Goal: Task Accomplishment & Management: Use online tool/utility

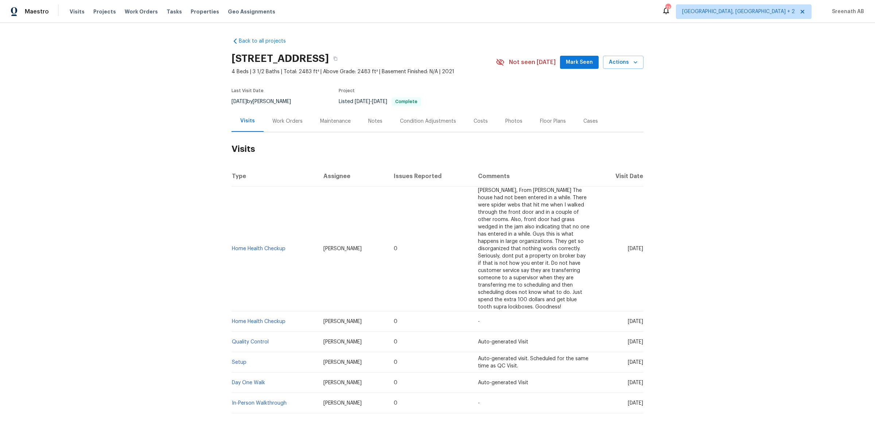
click at [277, 122] on div "Work Orders" at bounding box center [287, 121] width 30 height 7
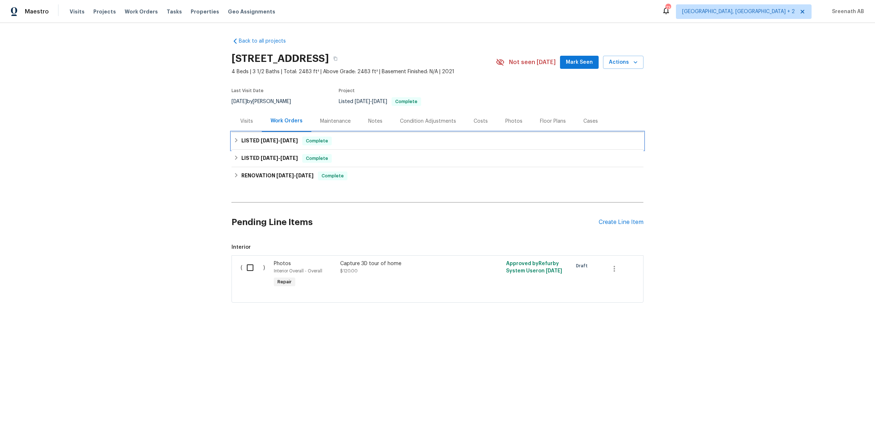
click at [279, 147] on div "LISTED [DATE] - [DATE] Complete" at bounding box center [437, 140] width 412 height 17
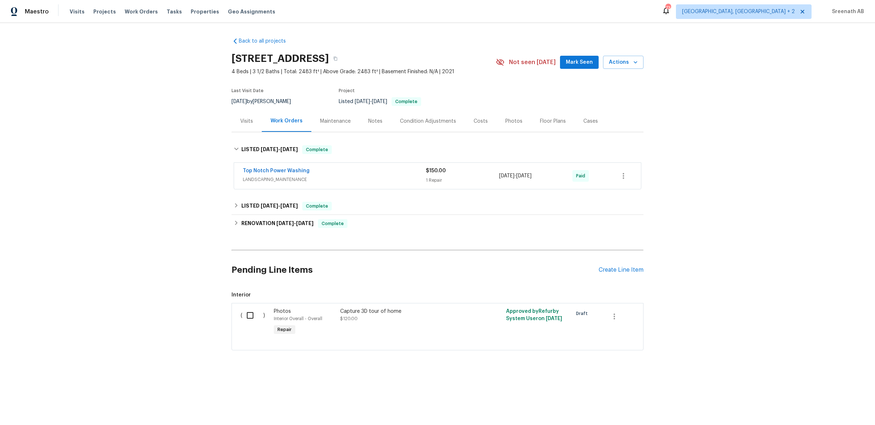
click at [319, 175] on div "Top Notch Power Washing" at bounding box center [334, 171] width 183 height 9
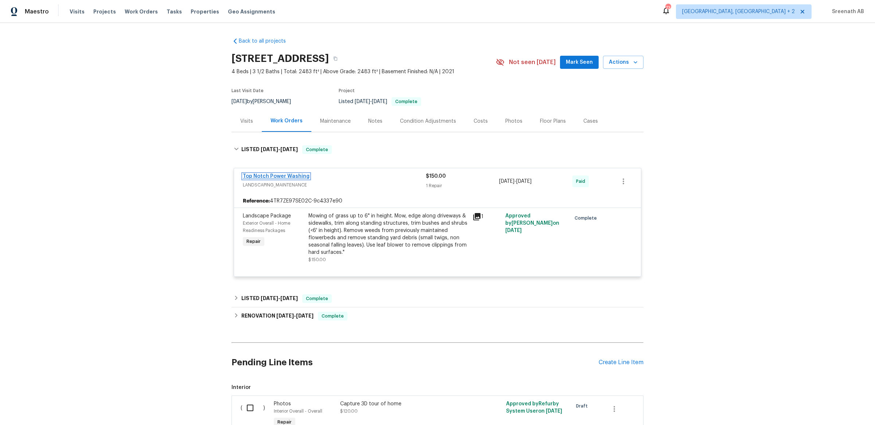
click at [300, 176] on link "Top Notch Power Washing" at bounding box center [276, 176] width 67 height 5
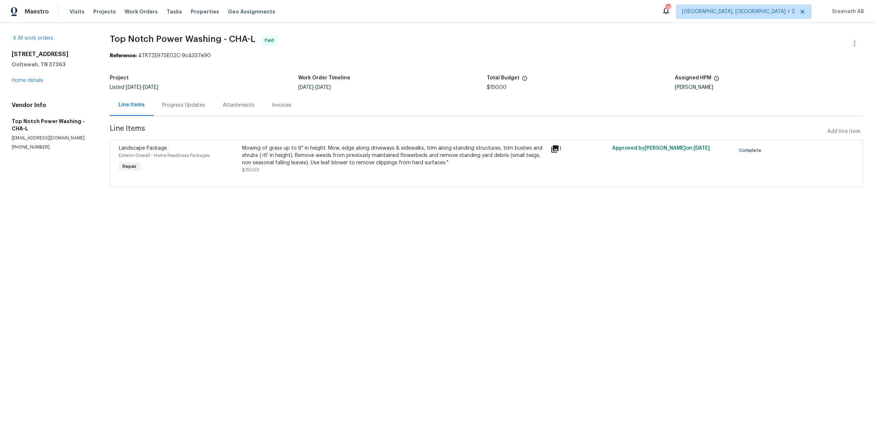
click at [189, 106] on div "Progress Updates" at bounding box center [183, 105] width 43 height 7
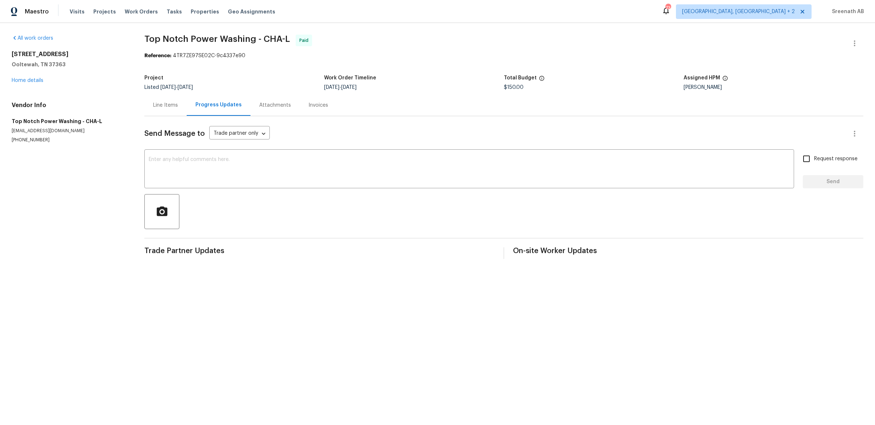
click at [36, 85] on div "All work orders 4058 Barnsley Loop Ooltewah, TN 37363 Home details Vendor Info …" at bounding box center [69, 89] width 115 height 109
click at [39, 80] on link "Home details" at bounding box center [28, 80] width 32 height 5
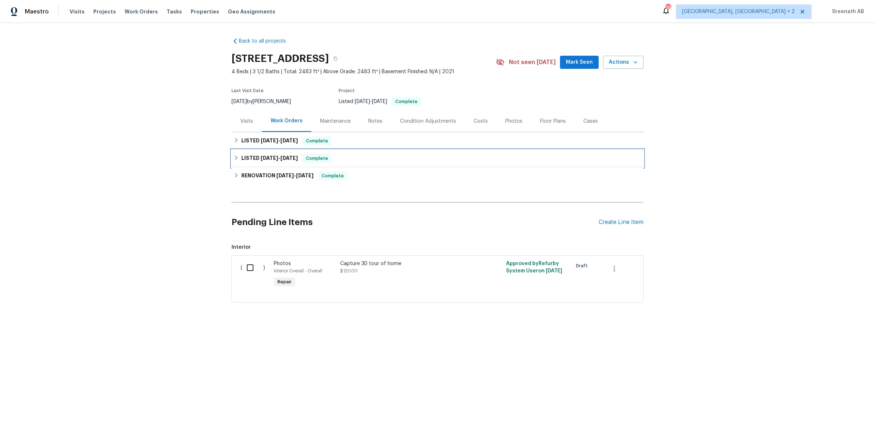
click at [293, 160] on span "6/12/25" at bounding box center [288, 158] width 17 height 5
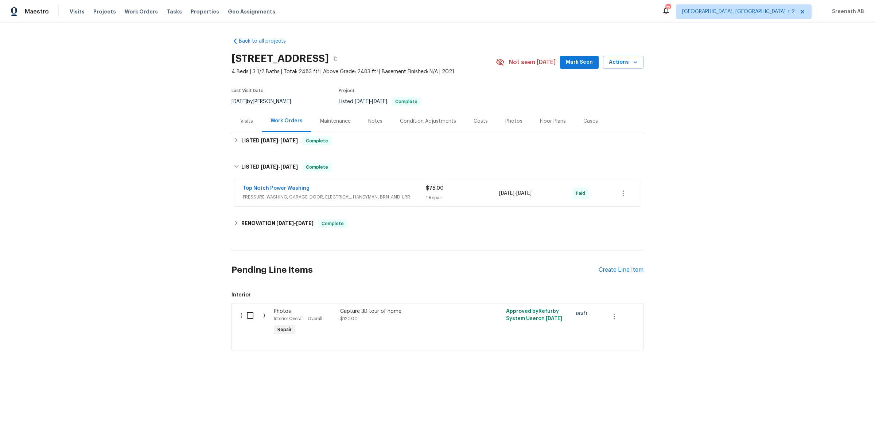
click at [290, 182] on div "Top Notch Power Washing PRESSURE_WASHING, GARAGE_DOOR, ELECTRICAL, HANDYMAN, BR…" at bounding box center [437, 193] width 407 height 26
click at [290, 186] on link "Top Notch Power Washing" at bounding box center [276, 188] width 67 height 5
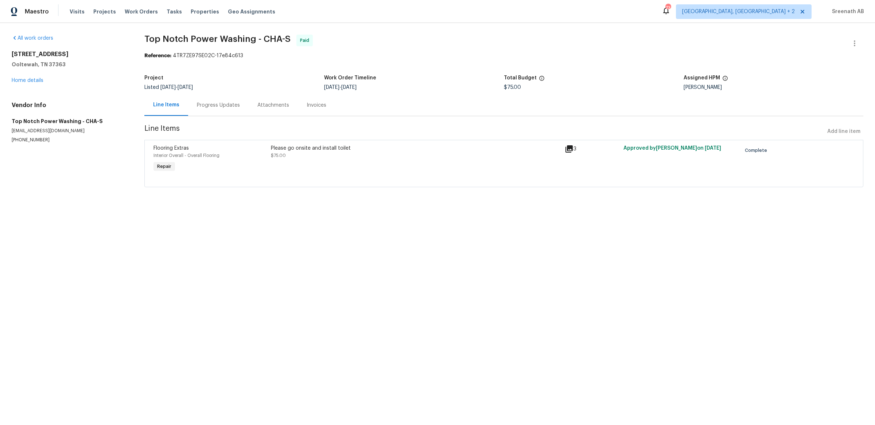
click at [209, 110] on div "Progress Updates" at bounding box center [218, 105] width 61 height 22
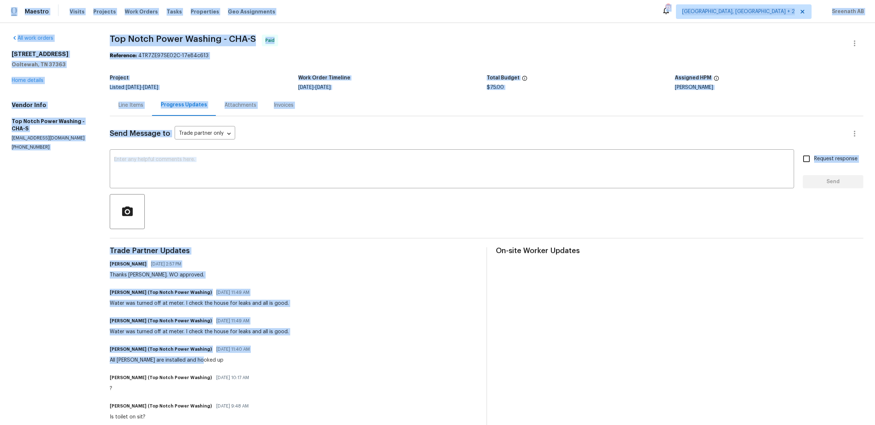
drag, startPoint x: 3, startPoint y: 10, endPoint x: 241, endPoint y: 360, distance: 423.5
click at [241, 360] on div "Maestro Visits Projects Work Orders Tasks Properties Geo Assignments 73 Albuque…" at bounding box center [437, 212] width 875 height 425
copy div "Maestro Visits Projects Work Orders Tasks Properties Geo Assignments 73 Albuque…"
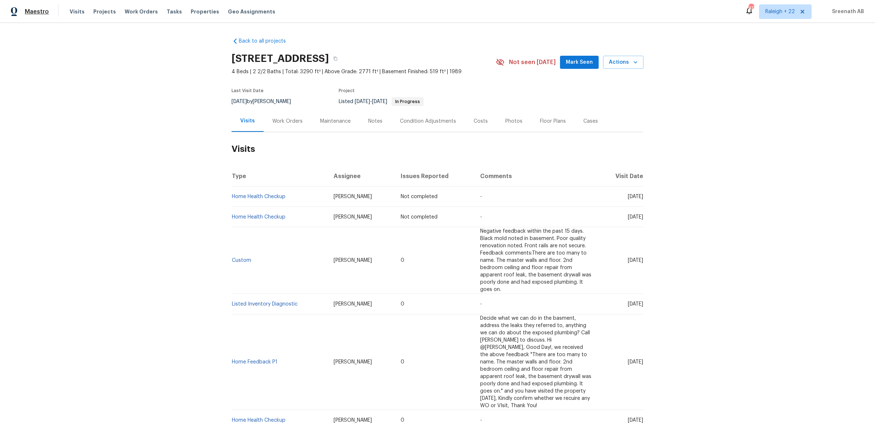
click at [44, 9] on span "Maestro" at bounding box center [37, 11] width 24 height 7
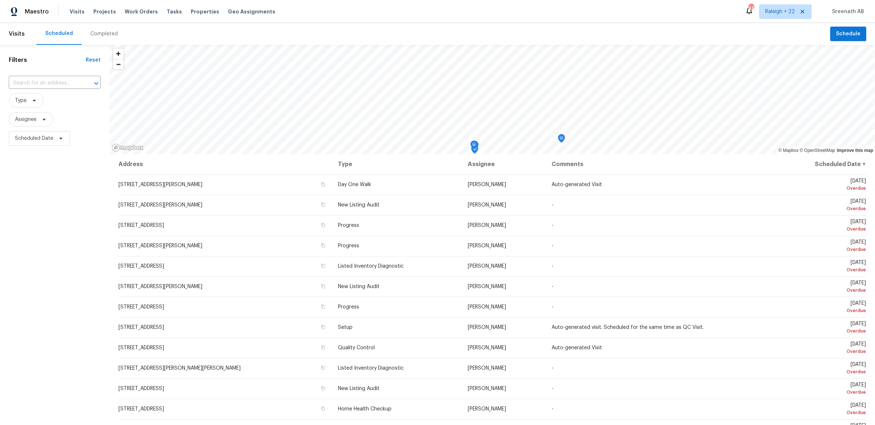
click at [849, 5] on div "412 Raleigh + 22 Sreenath AB" at bounding box center [804, 11] width 119 height 15
click at [849, 6] on div "412 Raleigh + 22 Sreenath AB" at bounding box center [804, 11] width 119 height 15
click at [849, 9] on span "Sreenath AB" at bounding box center [846, 11] width 35 height 7
click at [20, 36] on span "Visits" at bounding box center [17, 34] width 16 height 16
click at [16, 14] on img at bounding box center [14, 11] width 7 height 9
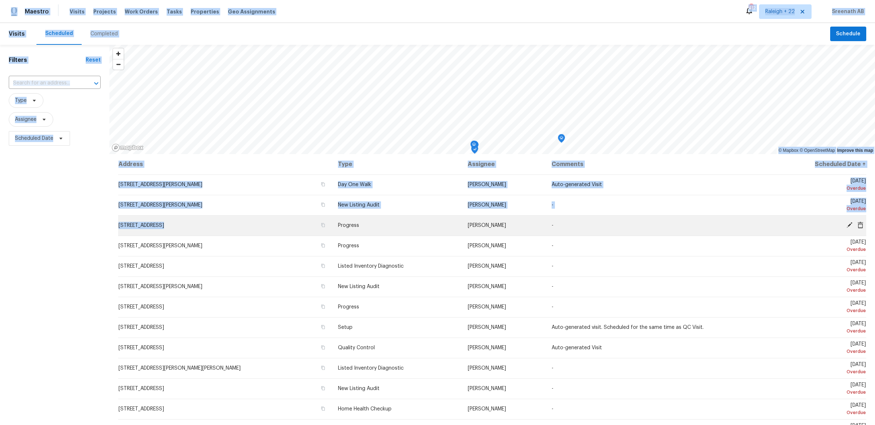
drag, startPoint x: 3, startPoint y: 4, endPoint x: 346, endPoint y: 217, distance: 403.8
click at [346, 217] on div "Maestro Visits Projects Work Orders Tasks Properties Geo Assignments 412 Raleig…" at bounding box center [437, 212] width 875 height 425
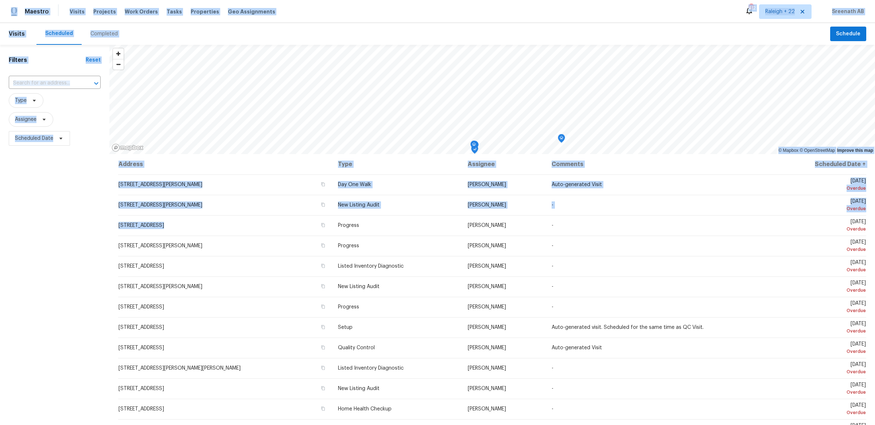
click at [348, 11] on div "Maestro Visits Projects Work Orders Tasks Properties Geo Assignments 412 Raleig…" at bounding box center [437, 11] width 875 height 23
